Goal: Information Seeking & Learning: Learn about a topic

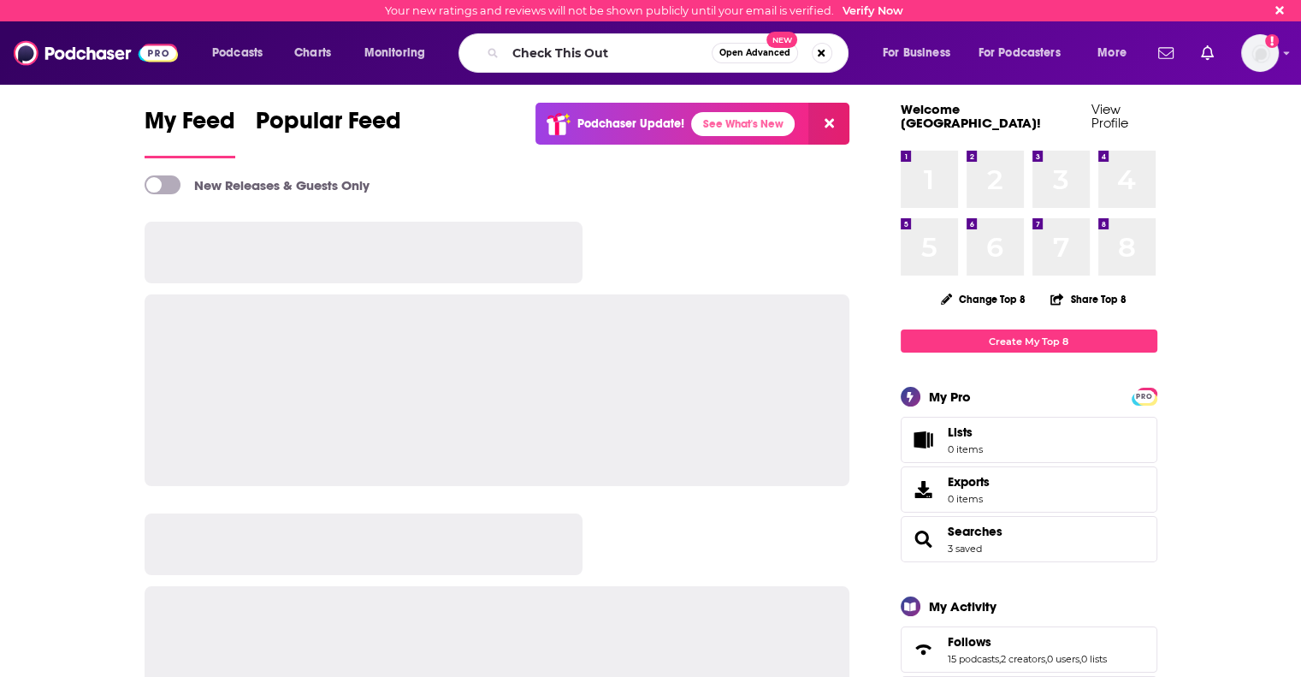
type input "Check This Out"
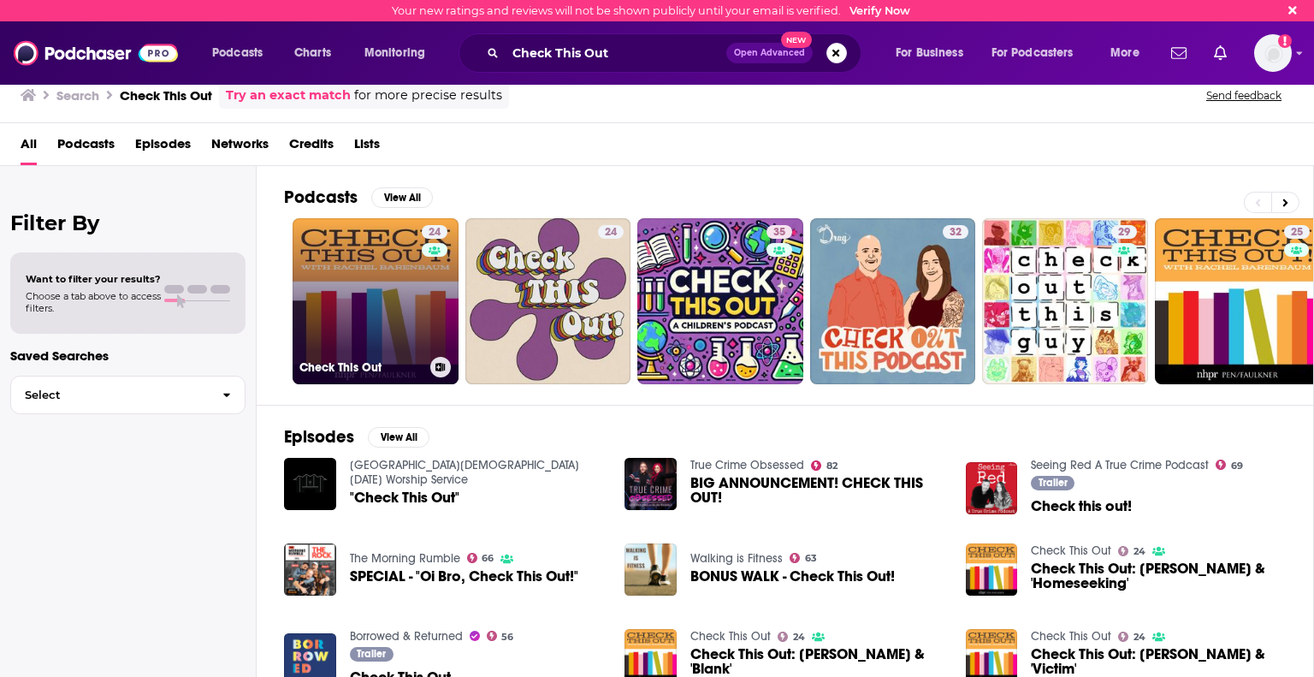
click at [400, 341] on link "24 Check This Out" at bounding box center [376, 301] width 166 height 166
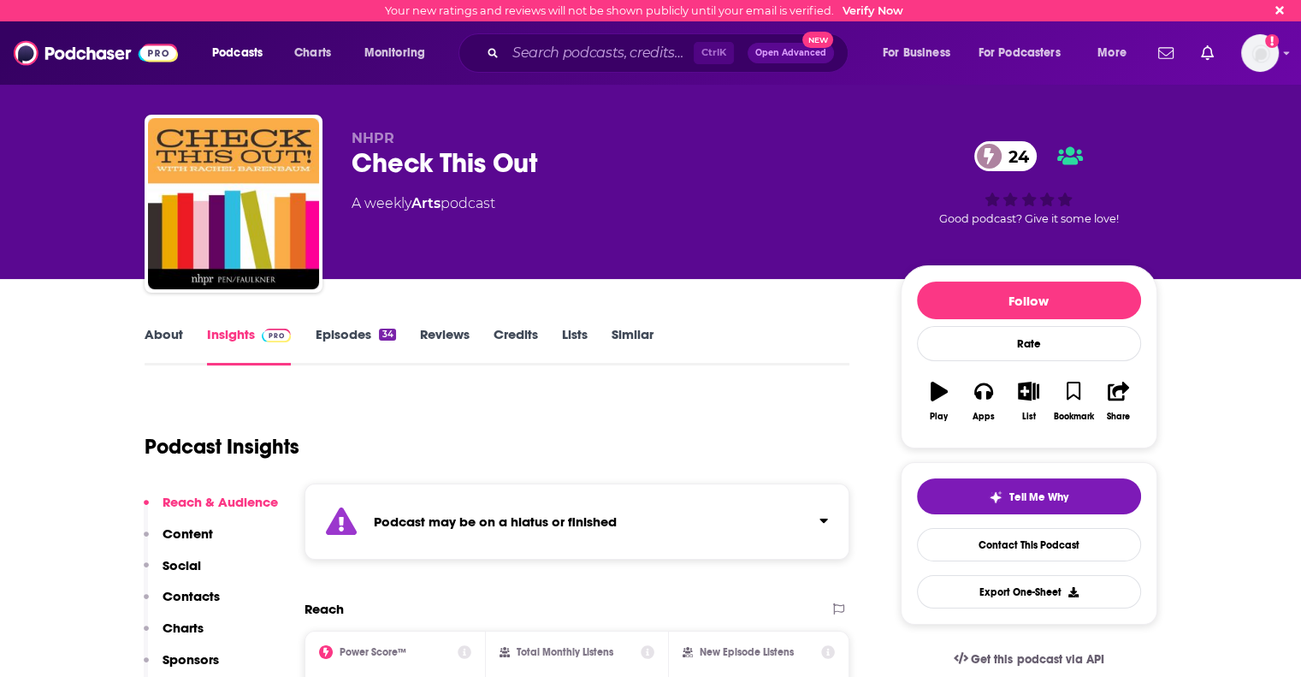
click at [161, 332] on link "About" at bounding box center [164, 345] width 38 height 39
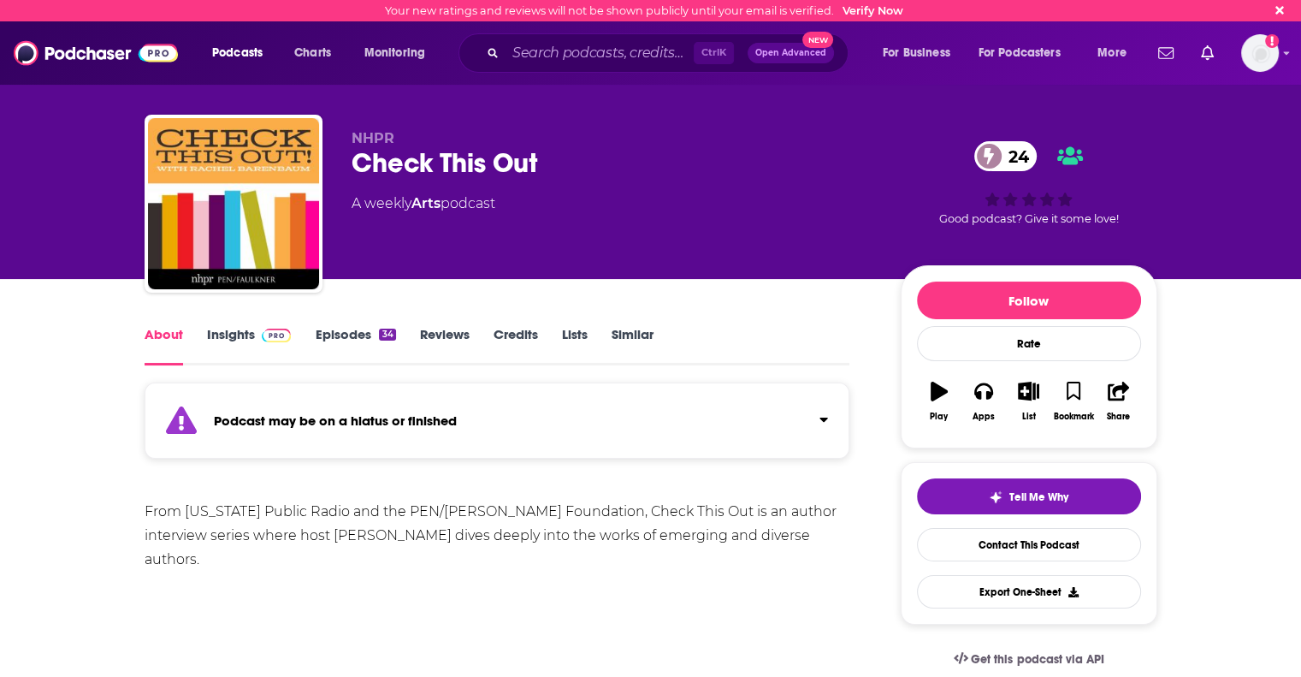
drag, startPoint x: 146, startPoint y: 492, endPoint x: 277, endPoint y: 560, distance: 147.7
copy div "From [US_STATE] Public Radio and the PEN/[PERSON_NAME] Foundation, Check This O…"
